Goal: Find specific page/section: Find specific page/section

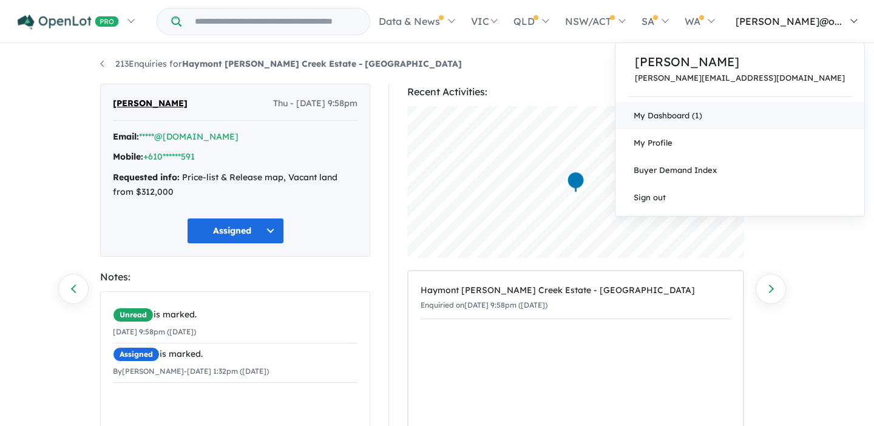
click at [787, 117] on link "My Dashboard (1)" at bounding box center [739, 115] width 249 height 27
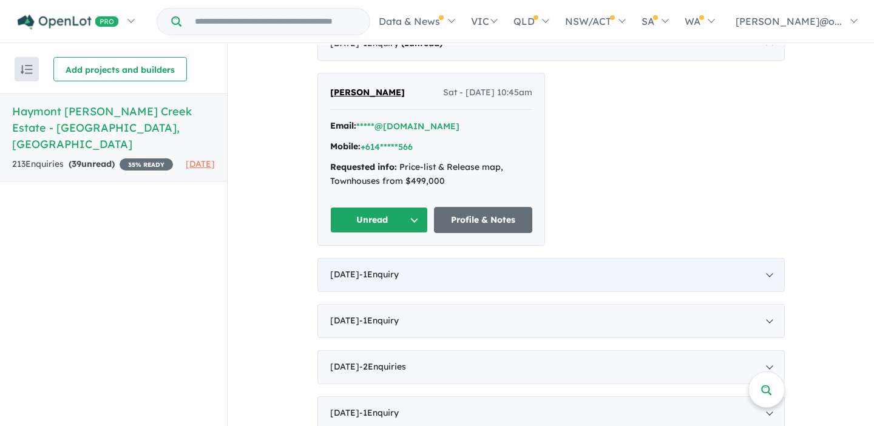
scroll to position [451, 0]
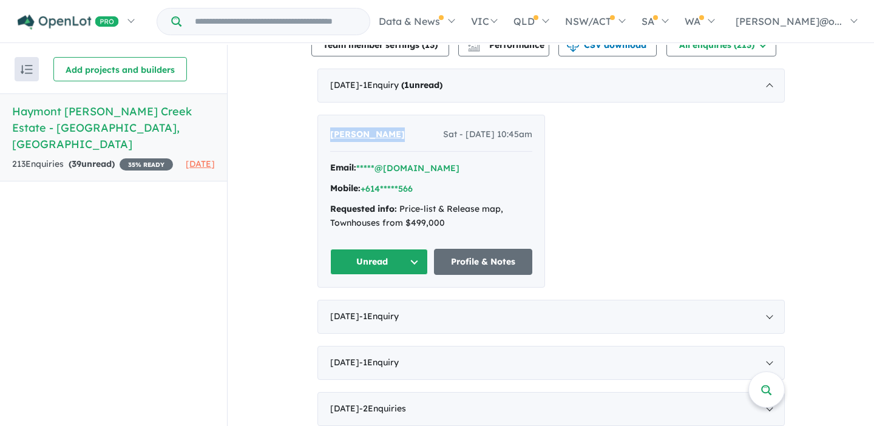
drag, startPoint x: 403, startPoint y: 136, endPoint x: 328, endPoint y: 139, distance: 74.7
click at [330, 139] on div "Daniel Nekrep Sat - 06/09/2025, 10:45am" at bounding box center [431, 139] width 202 height 24
